Goal: Navigation & Orientation: Find specific page/section

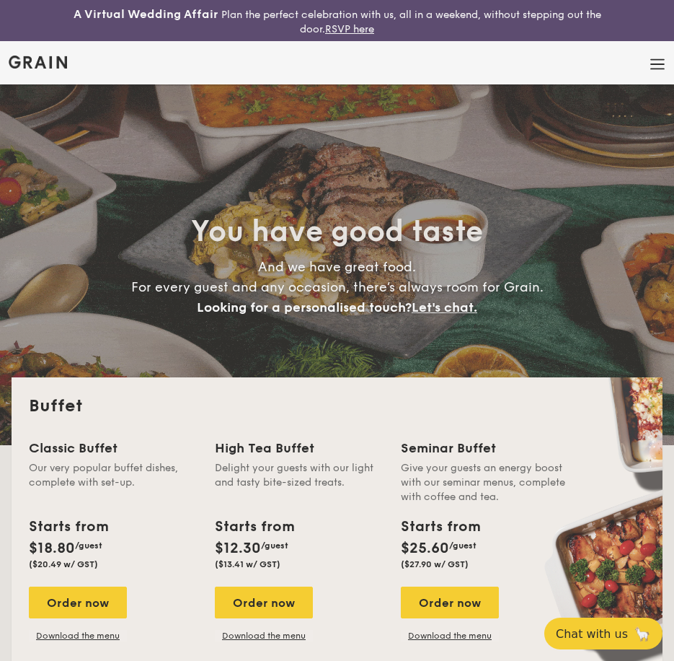
select select
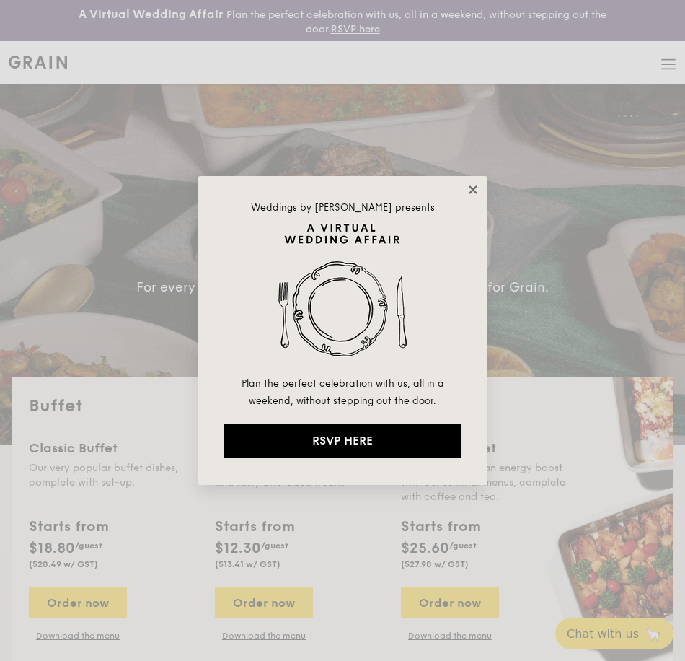
click at [471, 193] on icon at bounding box center [473, 189] width 13 height 13
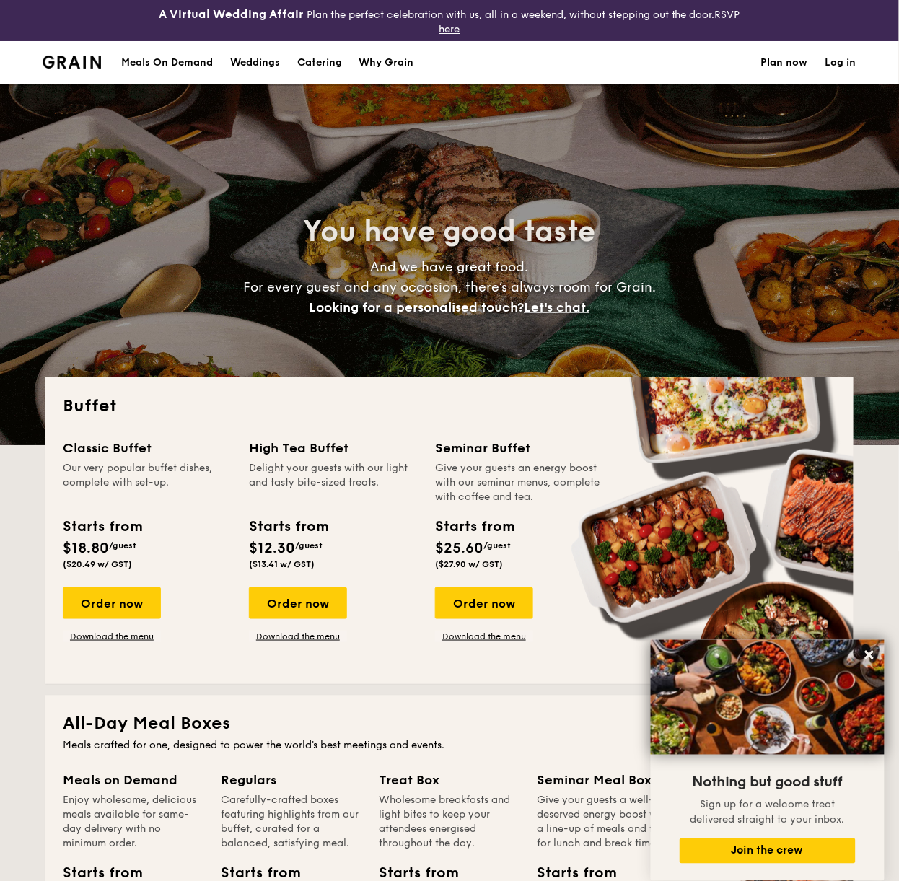
click at [159, 67] on div "Meals On Demand" at bounding box center [167, 62] width 92 height 43
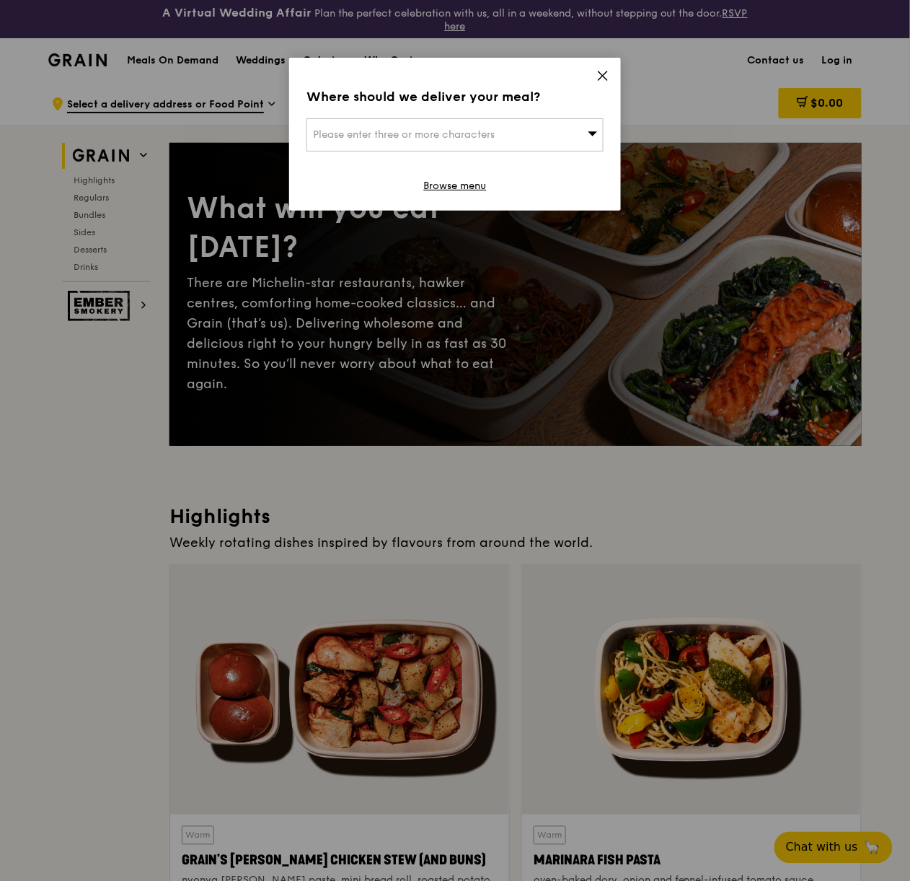
click at [593, 125] on div "Please enter three or more characters" at bounding box center [455, 134] width 297 height 33
click at [593, 125] on input "search" at bounding box center [455, 135] width 296 height 32
click at [603, 69] on icon at bounding box center [602, 75] width 13 height 13
